Goal: Task Accomplishment & Management: Manage account settings

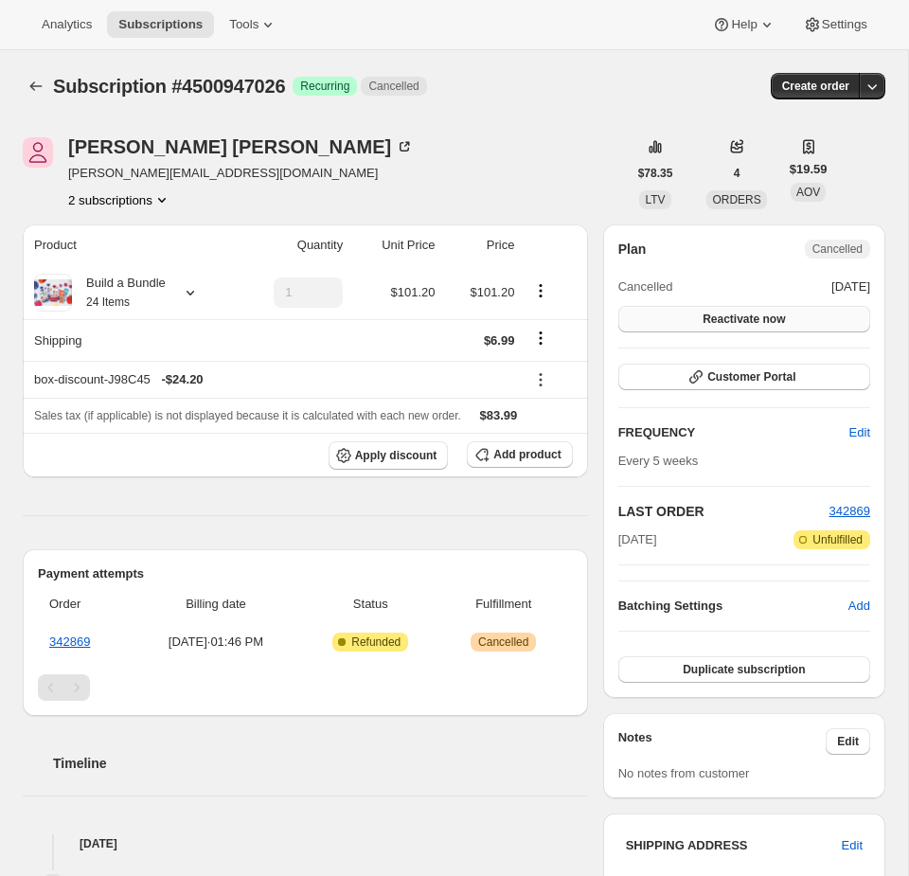
click at [746, 314] on span "Reactivate now" at bounding box center [743, 318] width 82 height 15
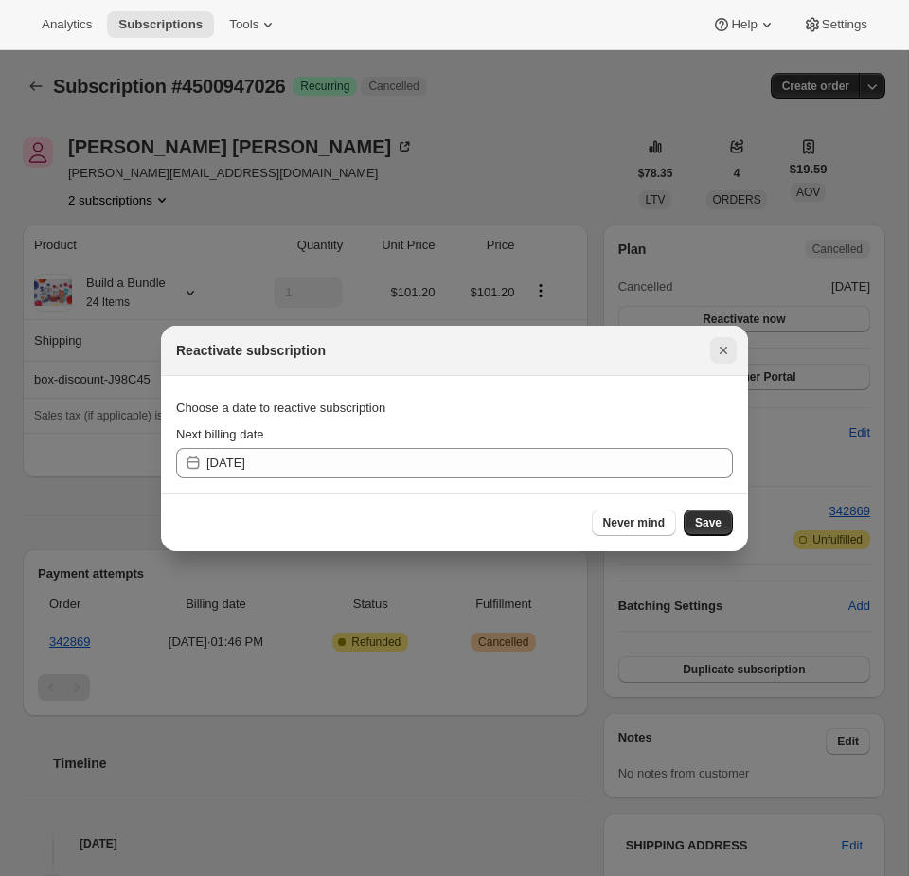
click at [720, 345] on icon "Close" at bounding box center [723, 350] width 19 height 19
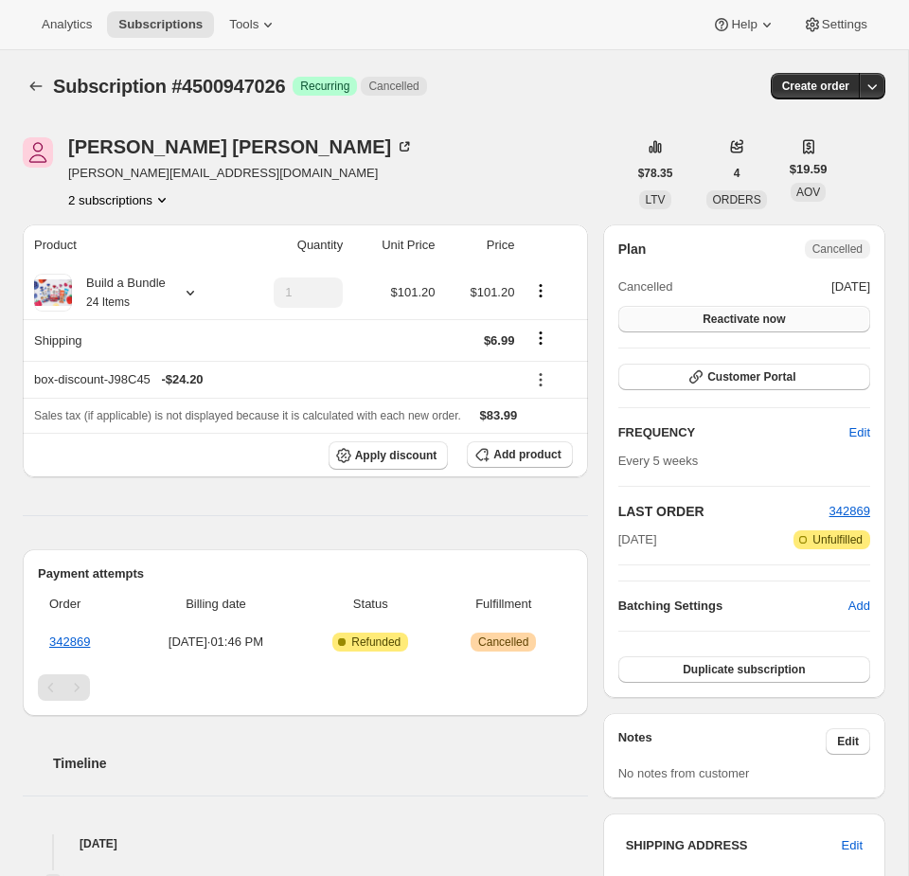
click at [736, 324] on span "Reactivate now" at bounding box center [743, 318] width 82 height 15
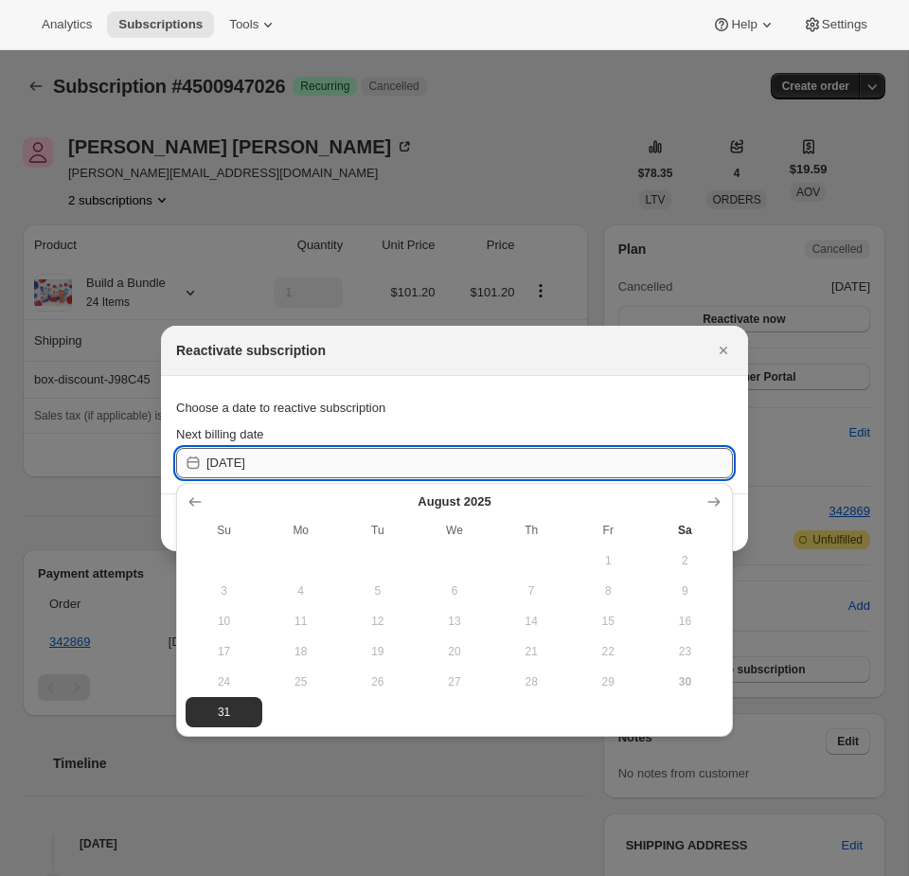
click at [504, 467] on input "2025-08-31" at bounding box center [469, 463] width 526 height 30
click at [708, 494] on icon "Show next month, September 2025" at bounding box center [713, 501] width 19 height 19
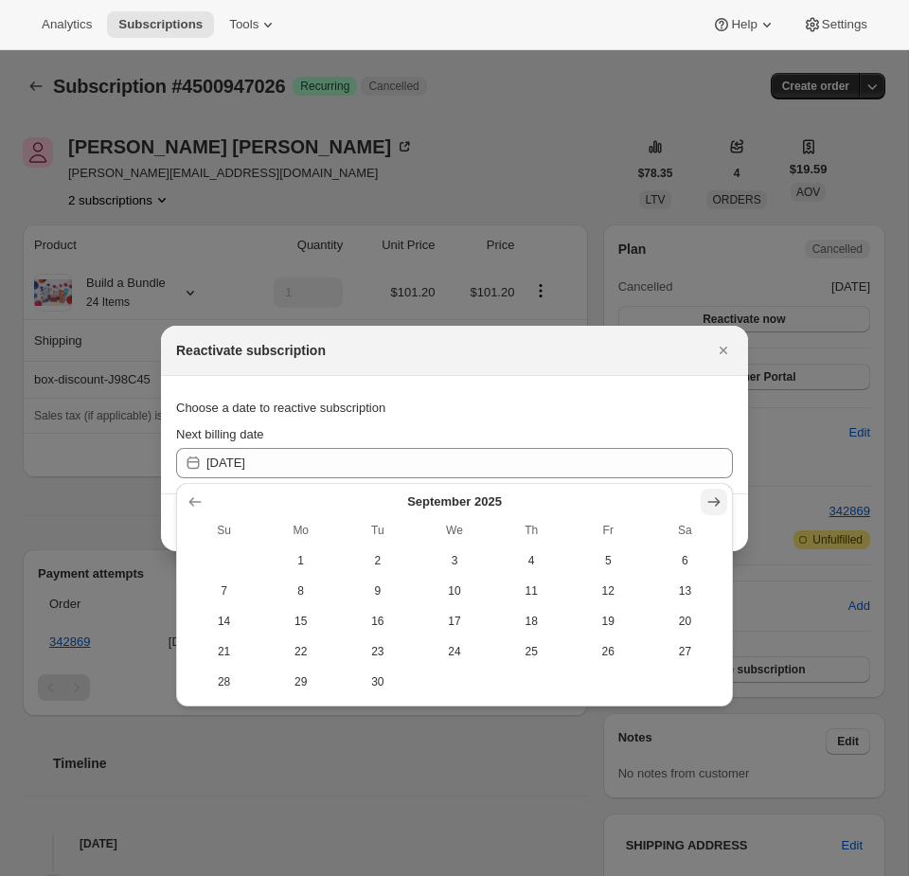
click at [708, 494] on icon "Show next month, October 2025" at bounding box center [713, 501] width 19 height 19
click at [665, 649] on span "25" at bounding box center [685, 651] width 62 height 15
type input "2025-10-25"
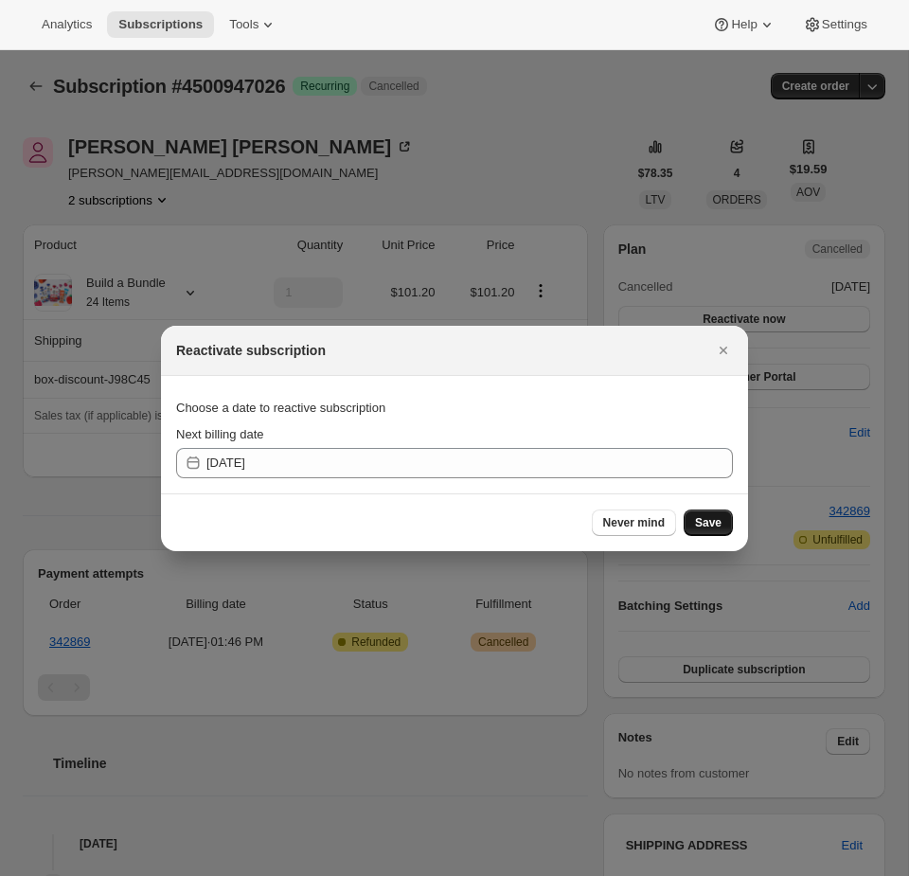
click at [707, 517] on span "Save" at bounding box center [708, 522] width 27 height 15
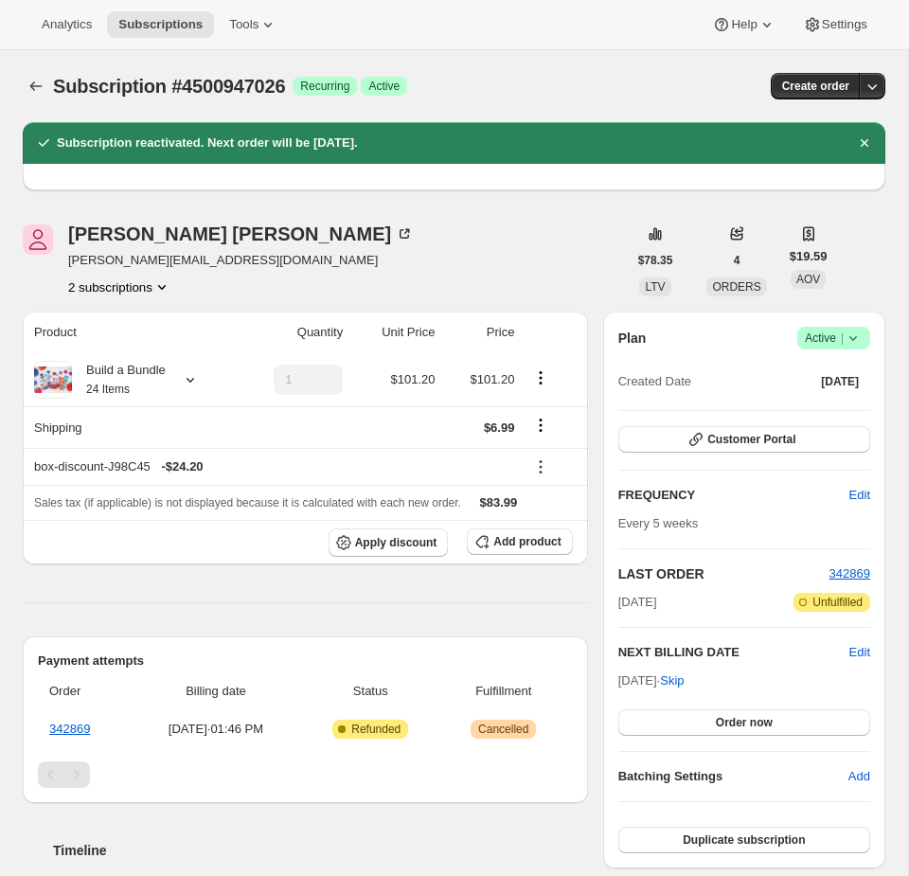
click at [746, 455] on div "Plan Success Active | Created Date Dec 16, 2022 Customer Portal FREQUENCY Edit …" at bounding box center [744, 590] width 252 height 526
click at [747, 447] on button "Customer Portal" at bounding box center [744, 439] width 252 height 27
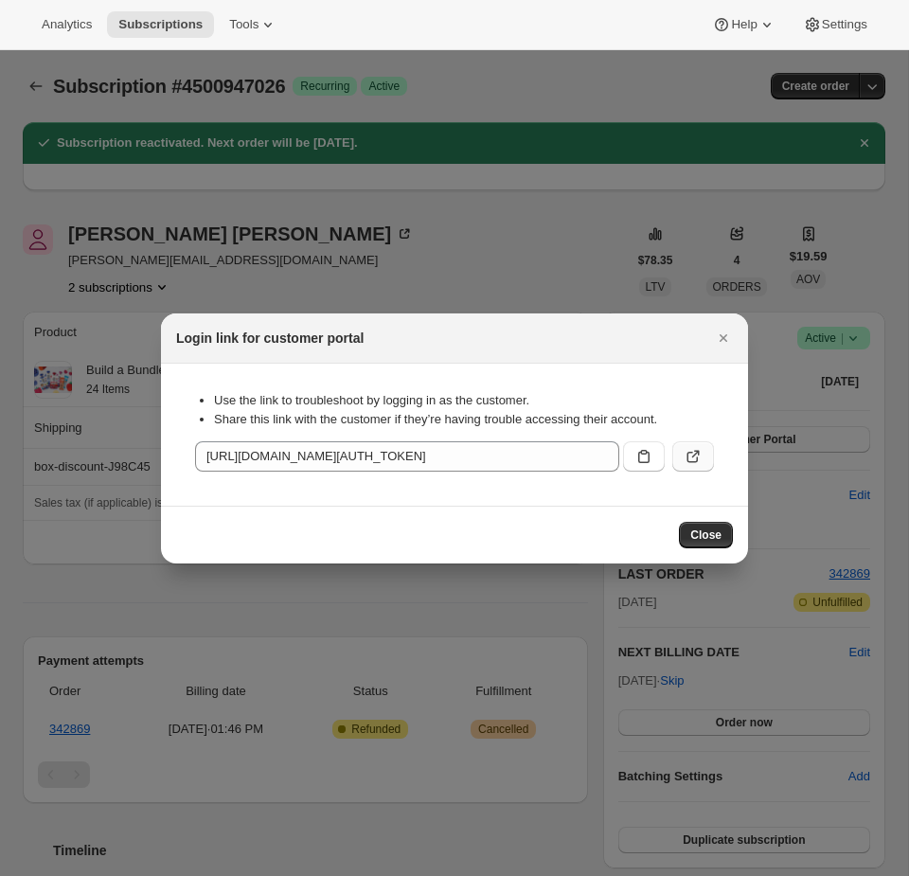
click at [693, 449] on icon ":r5b:" at bounding box center [693, 456] width 19 height 19
